Goal: Browse casually: Explore the website without a specific task or goal

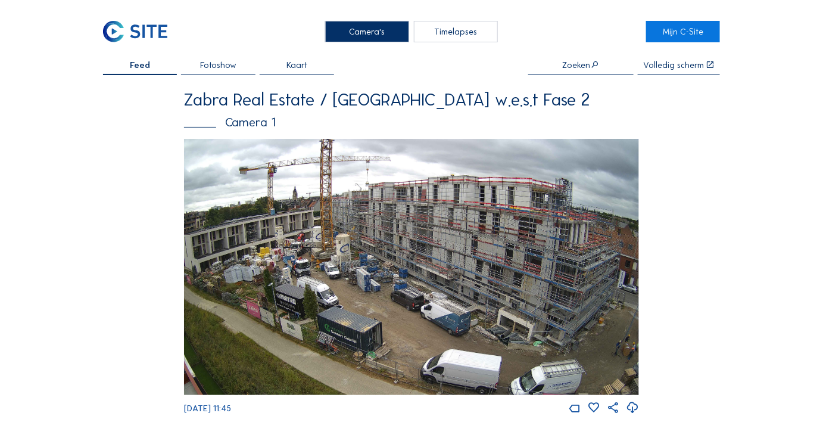
click at [417, 208] on img at bounding box center [411, 267] width 455 height 256
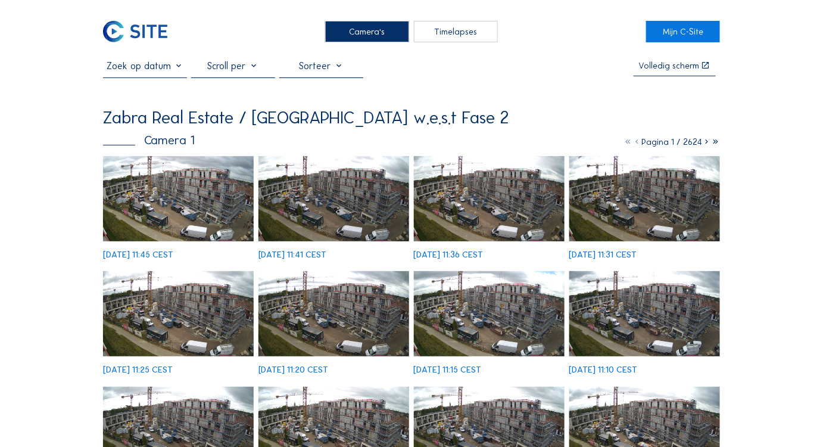
click at [182, 225] on img at bounding box center [178, 198] width 151 height 85
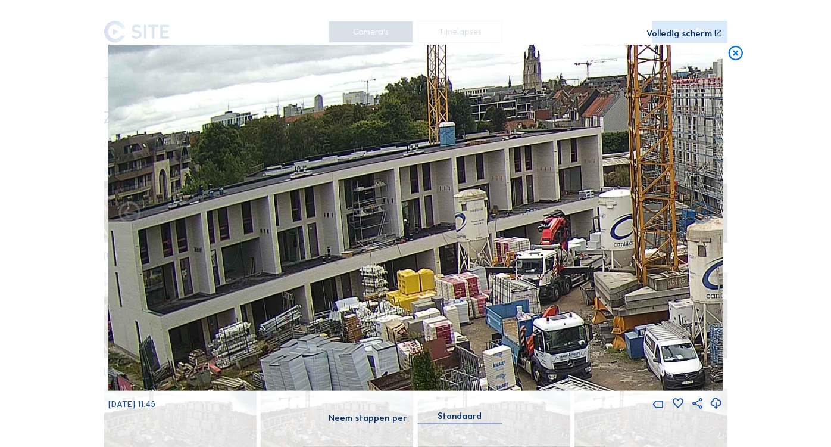
drag, startPoint x: 323, startPoint y: 202, endPoint x: 618, endPoint y: 206, distance: 294.2
click at [618, 206] on img at bounding box center [415, 218] width 615 height 346
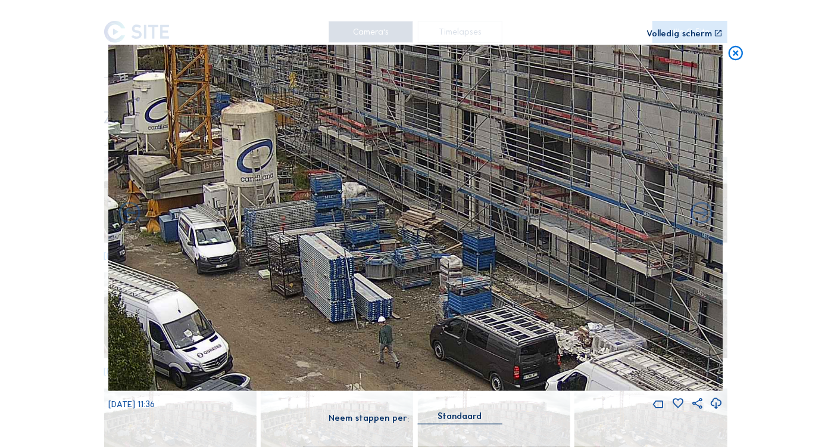
drag, startPoint x: 479, startPoint y: 261, endPoint x: -8, endPoint y: 182, distance: 494.2
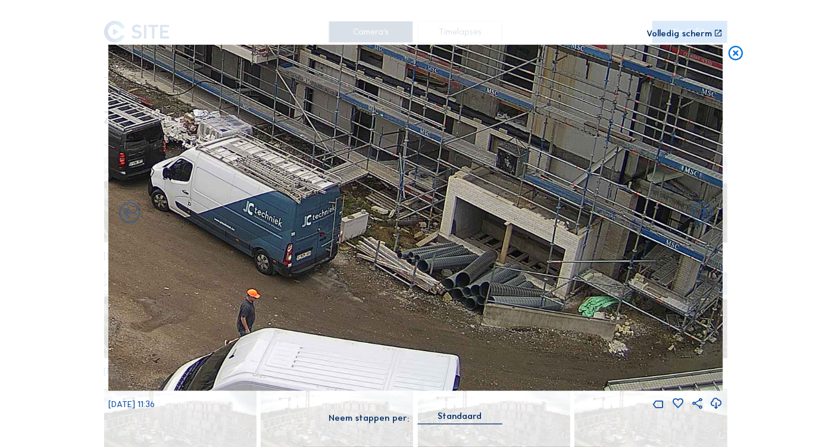
drag, startPoint x: 510, startPoint y: 291, endPoint x: 139, endPoint y: 43, distance: 446.6
click at [139, 43] on div "Scroll om door de tijd te reizen | Druk op de 'Alt'-[PERSON_NAME] + scroll om t…" at bounding box center [415, 218] width 615 height 437
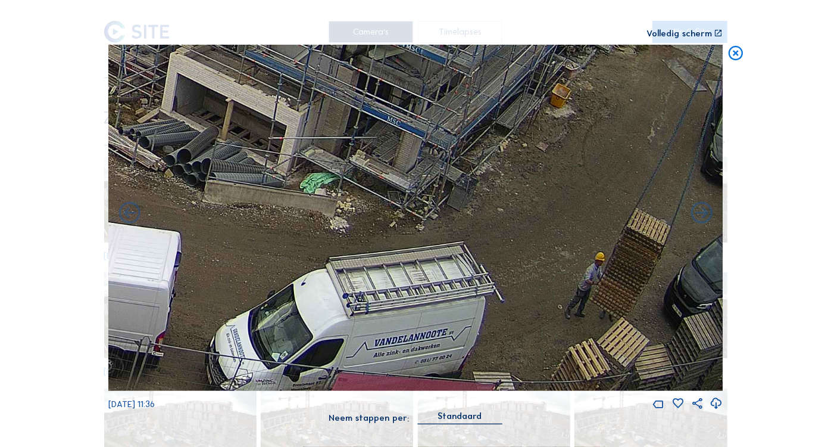
drag, startPoint x: 532, startPoint y: 281, endPoint x: 206, endPoint y: 148, distance: 351.8
click at [206, 148] on img at bounding box center [415, 218] width 615 height 346
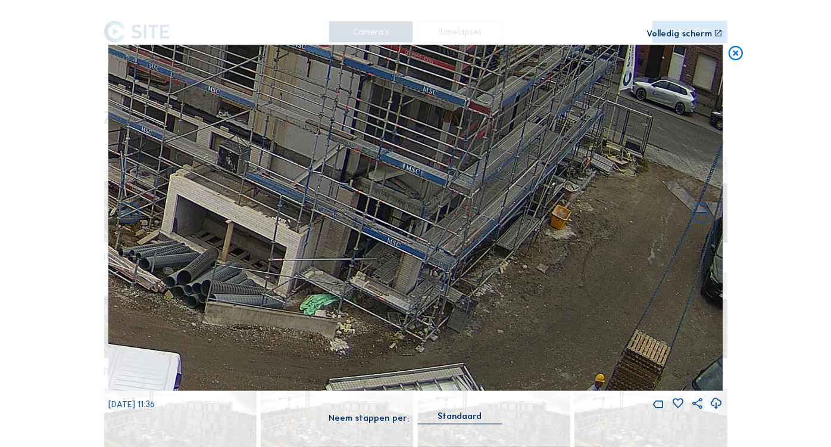
drag, startPoint x: 606, startPoint y: 306, endPoint x: 548, endPoint y: 409, distance: 118.4
click at [548, 409] on div "[DATE] 11:36" at bounding box center [415, 228] width 615 height 366
